Goal: Task Accomplishment & Management: Use online tool/utility

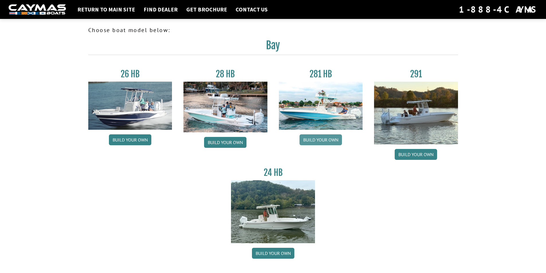
click at [324, 136] on link "Build your own" at bounding box center [321, 139] width 42 height 11
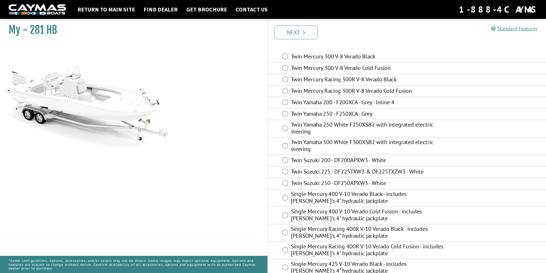
scroll to position [15, 0]
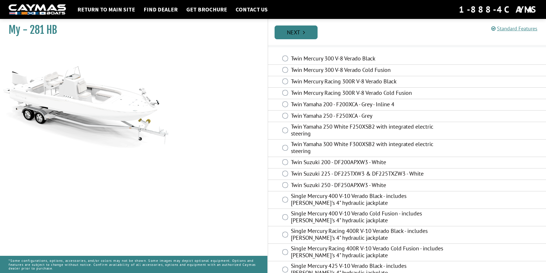
click at [297, 32] on link "Next" at bounding box center [296, 33] width 43 height 14
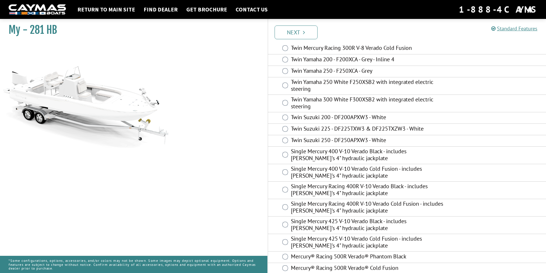
scroll to position [86, 0]
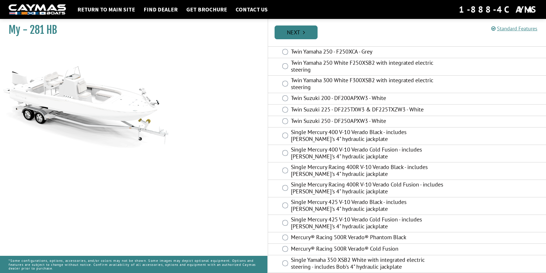
click at [285, 30] on link "Next" at bounding box center [296, 33] width 43 height 14
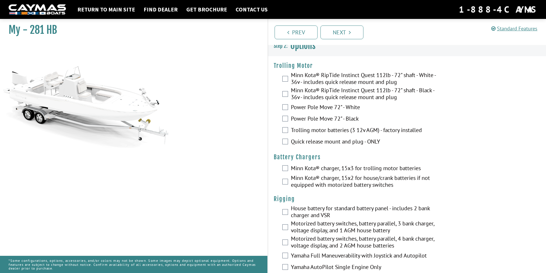
scroll to position [0, 0]
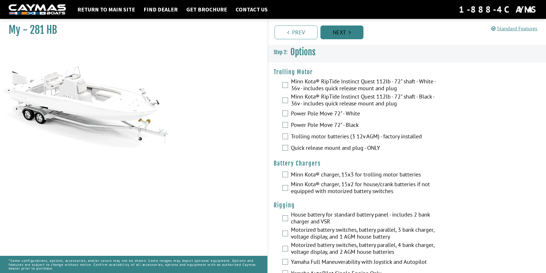
click at [347, 33] on link "Next" at bounding box center [341, 33] width 43 height 14
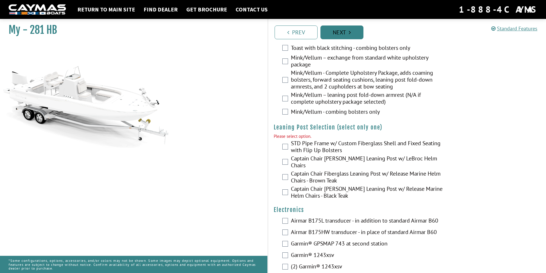
scroll to position [1369, 0]
